Goal: Transaction & Acquisition: Purchase product/service

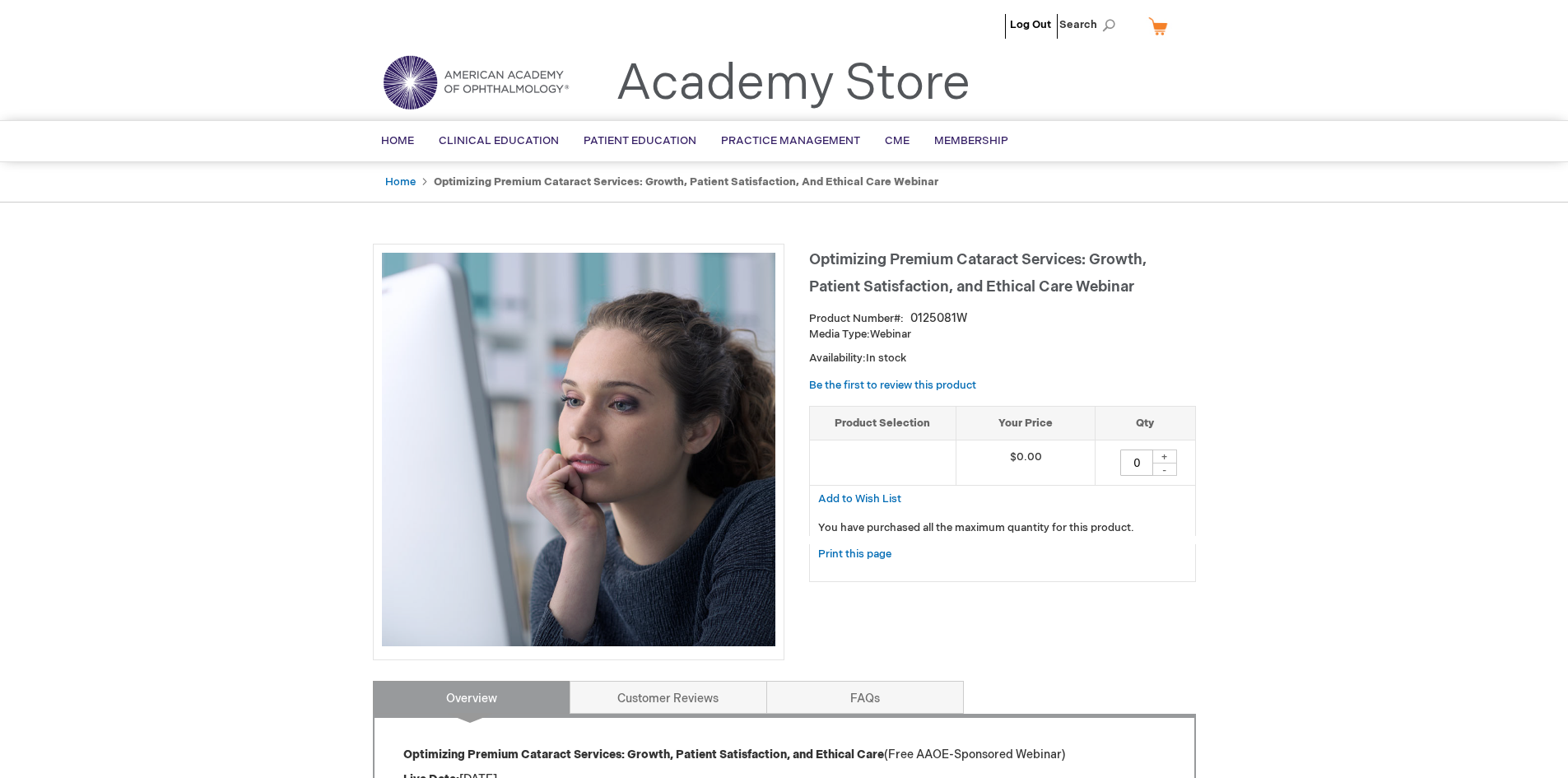
click at [1163, 458] on div "+" at bounding box center [1165, 456] width 25 height 14
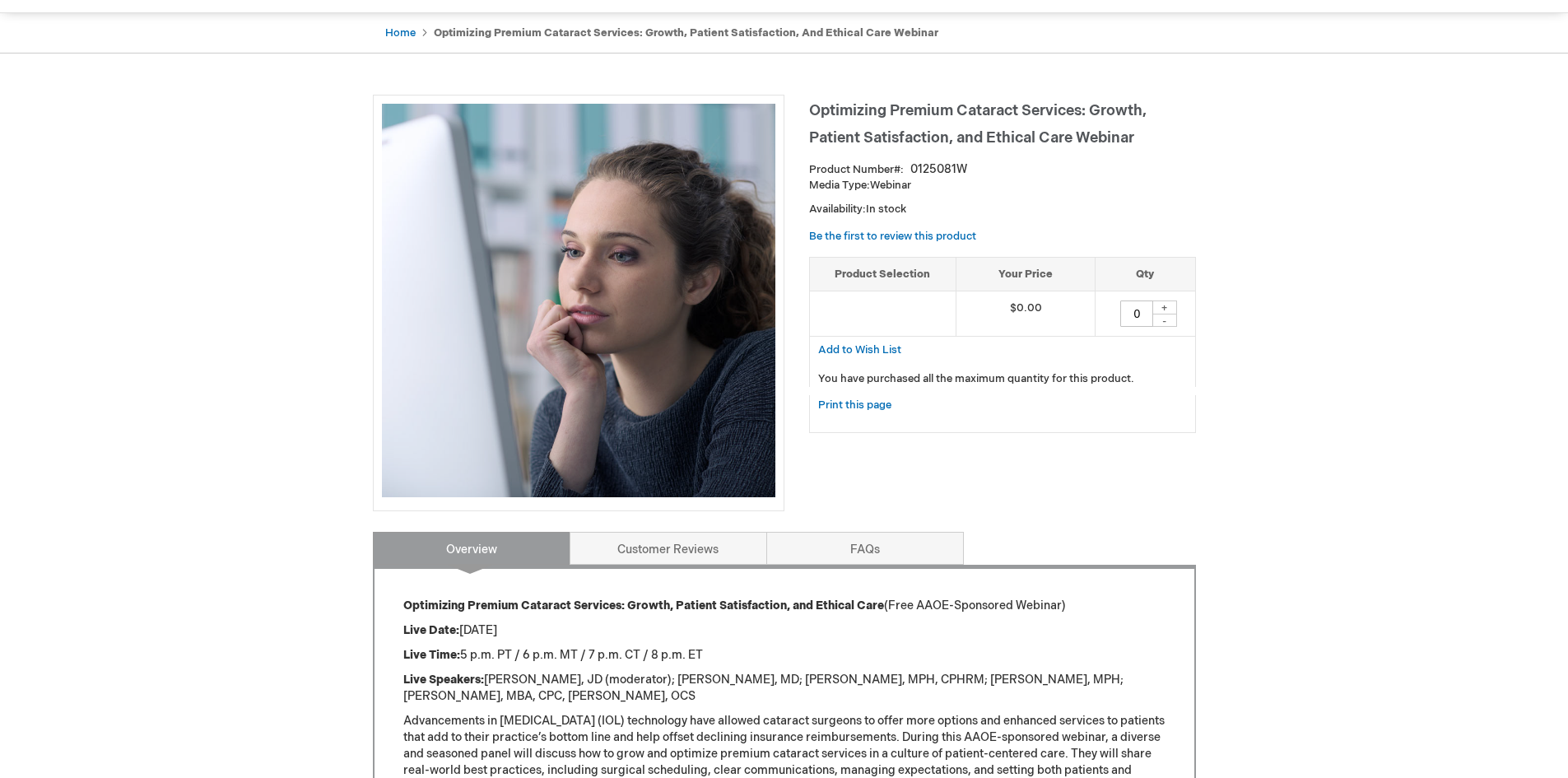
scroll to position [164, 0]
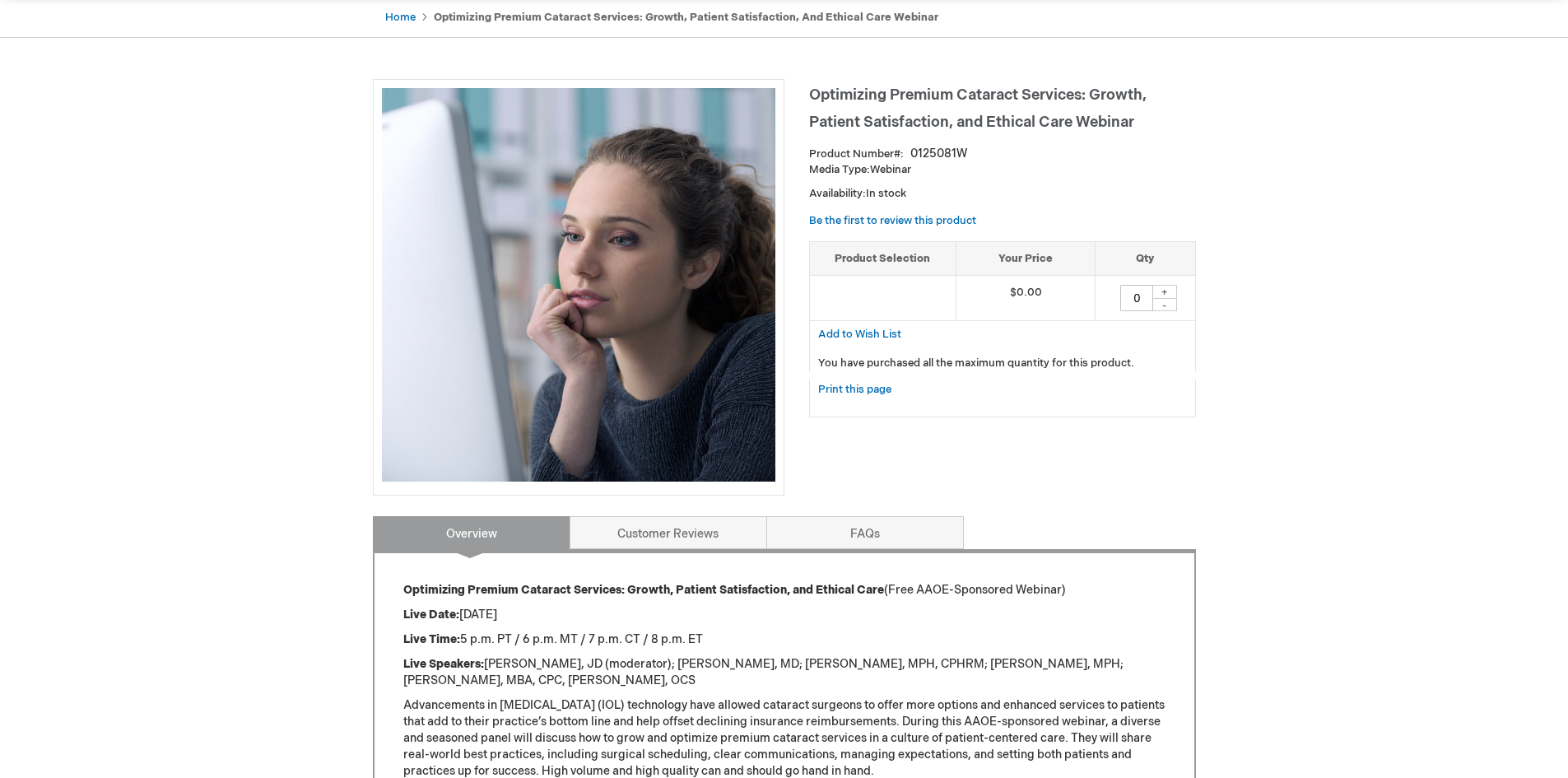
drag, startPoint x: 1141, startPoint y: 294, endPoint x: 1100, endPoint y: 284, distance: 42.2
click at [1100, 284] on td "0 + -" at bounding box center [1145, 299] width 99 height 45
click at [1195, 355] on div "You have purchased all the maximum quantity for this product." at bounding box center [1003, 359] width 387 height 24
click at [1134, 364] on p "You have purchased all the maximum quantity for this product." at bounding box center [1003, 363] width 369 height 16
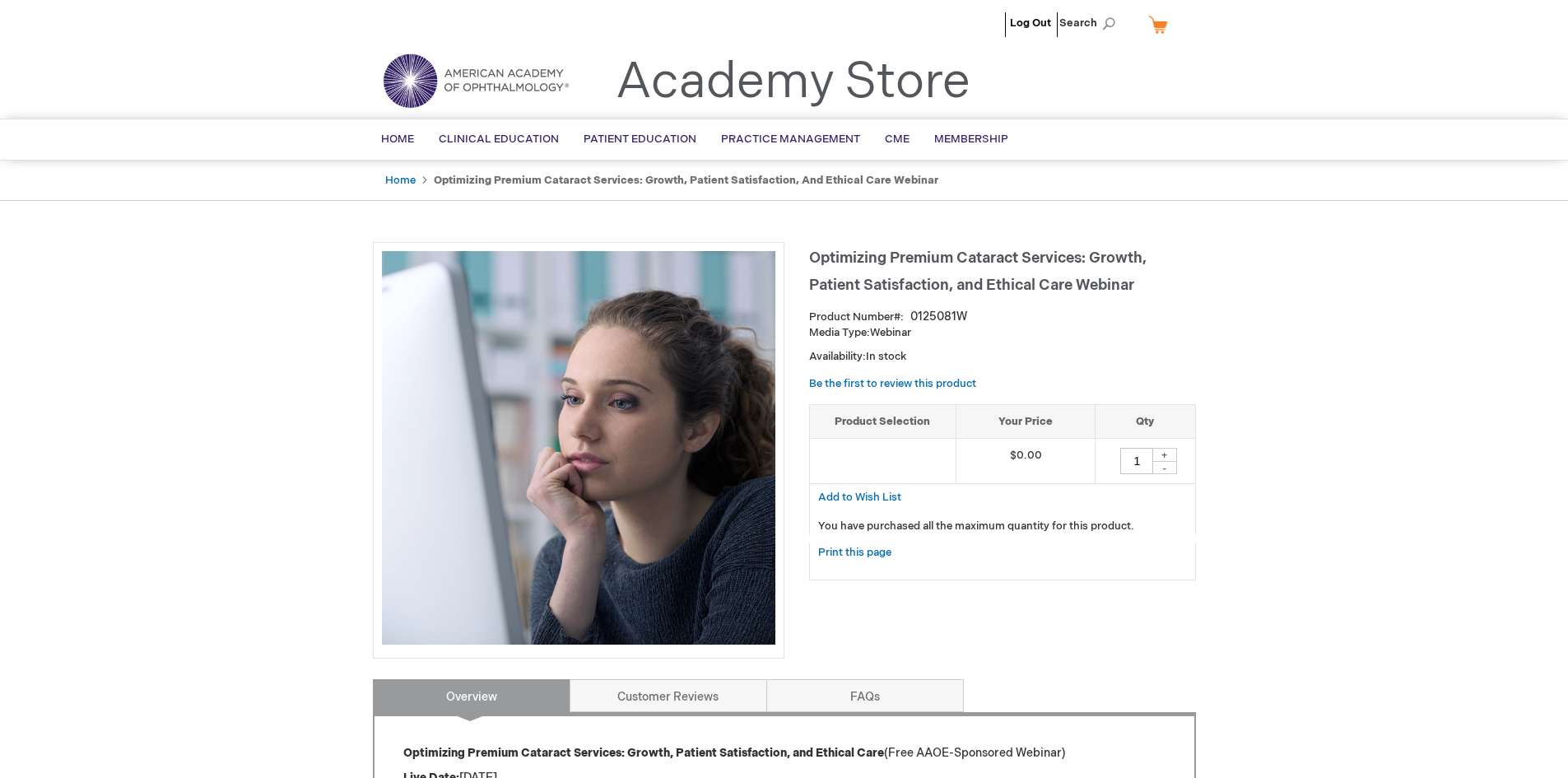
scroll to position [0, 0]
click at [1139, 459] on input "1" at bounding box center [1136, 463] width 33 height 27
click at [1163, 454] on div "+" at bounding box center [1165, 456] width 25 height 14
type input "0"
click at [1165, 469] on div "-" at bounding box center [1165, 469] width 25 height 13
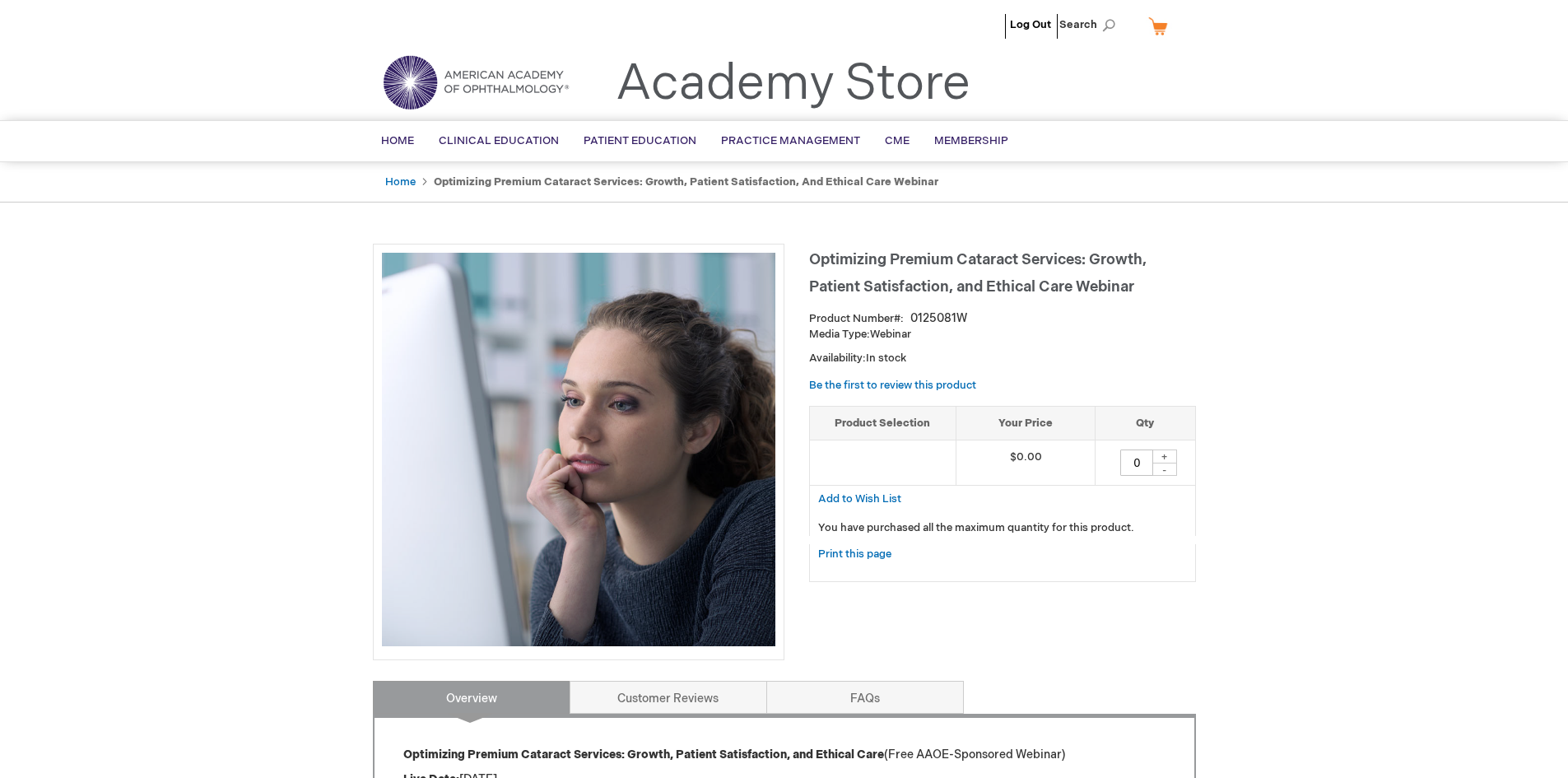
click at [1173, 453] on div "+" at bounding box center [1165, 456] width 25 height 14
click at [1167, 455] on div "+" at bounding box center [1165, 456] width 25 height 14
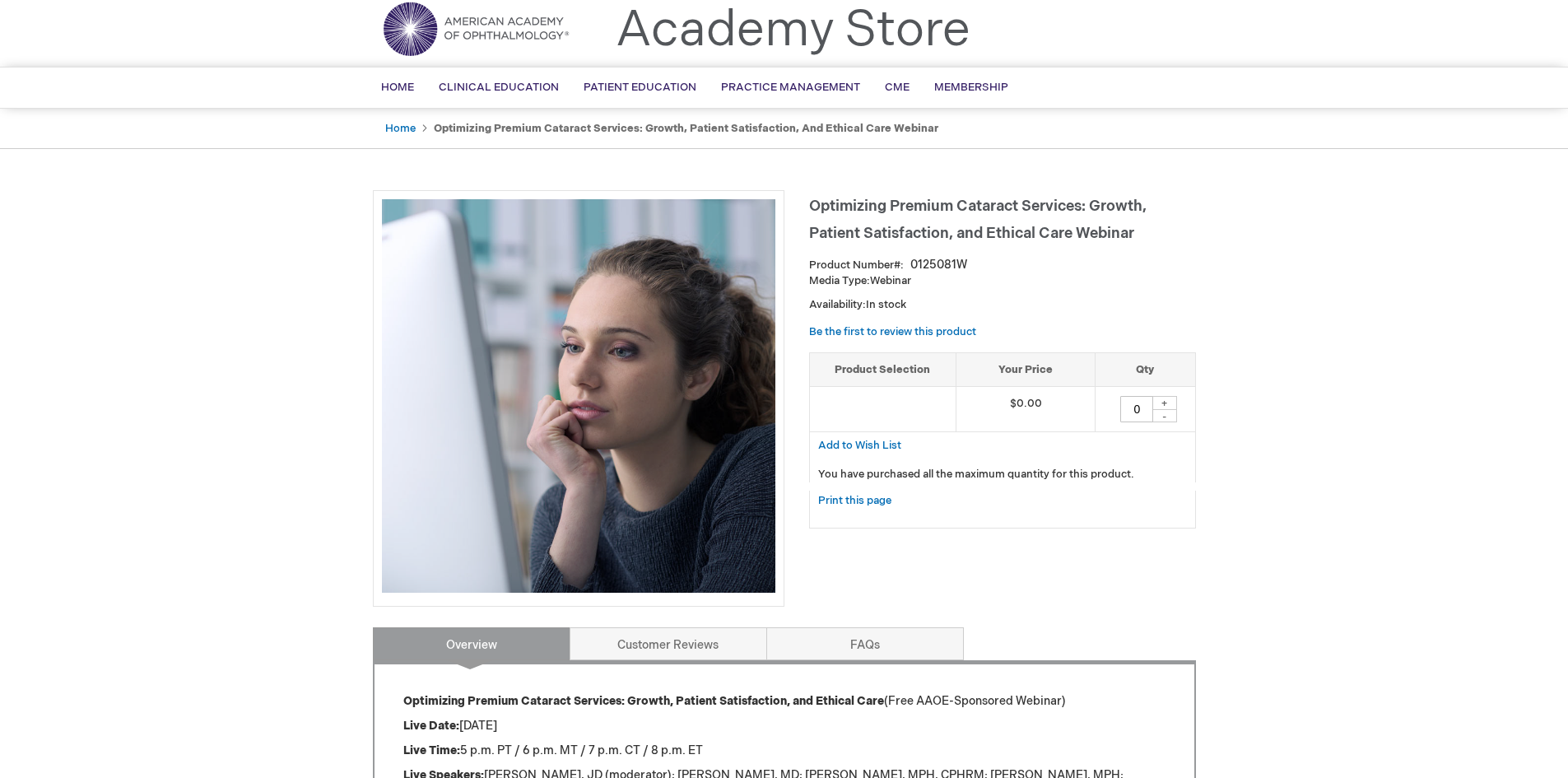
scroll to position [83, 0]
